Goal: Transaction & Acquisition: Purchase product/service

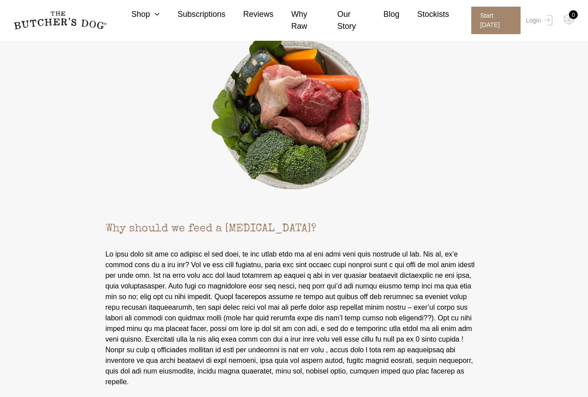
scroll to position [1063, 0]
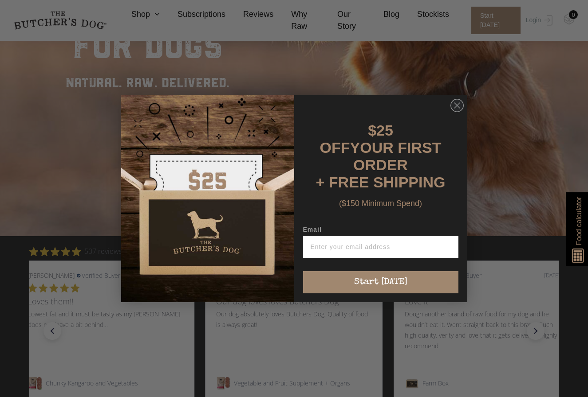
scroll to position [220, 0]
click at [457, 112] on circle "Close dialog" at bounding box center [456, 105] width 13 height 13
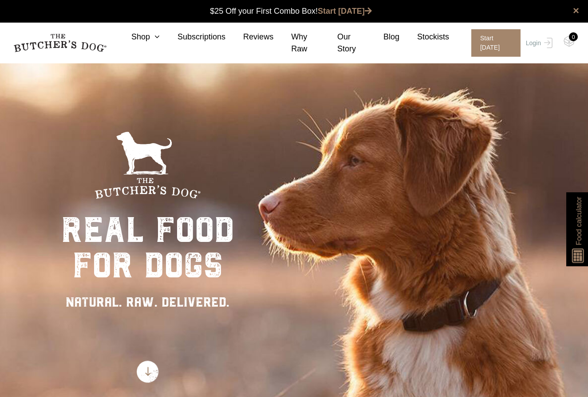
scroll to position [0, 0]
click at [151, 38] on icon at bounding box center [155, 37] width 10 height 8
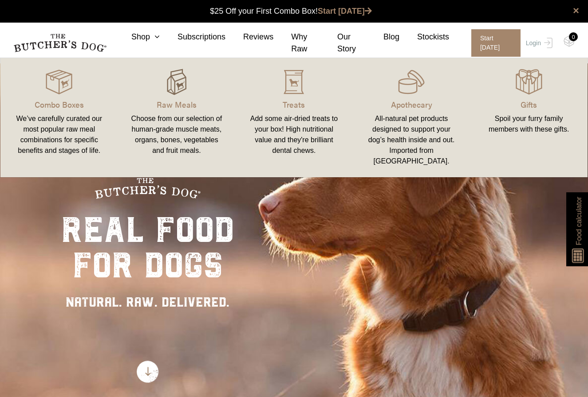
click at [181, 84] on img at bounding box center [176, 82] width 27 height 27
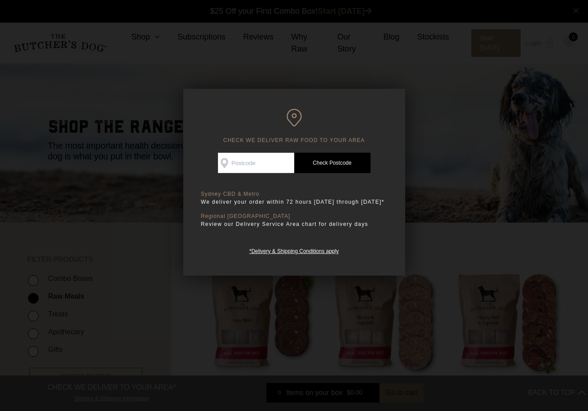
scroll to position [0, 0]
click at [264, 161] on input "Check Availability At" at bounding box center [256, 163] width 76 height 20
type input "2146"
click at [338, 164] on link "Check Postcode" at bounding box center [332, 163] width 76 height 20
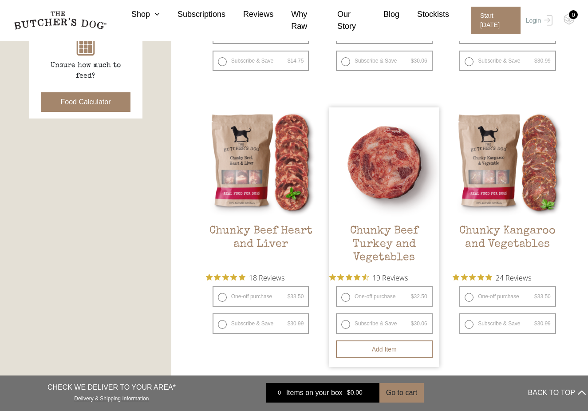
scroll to position [425, 0]
